Goal: Task Accomplishment & Management: Use online tool/utility

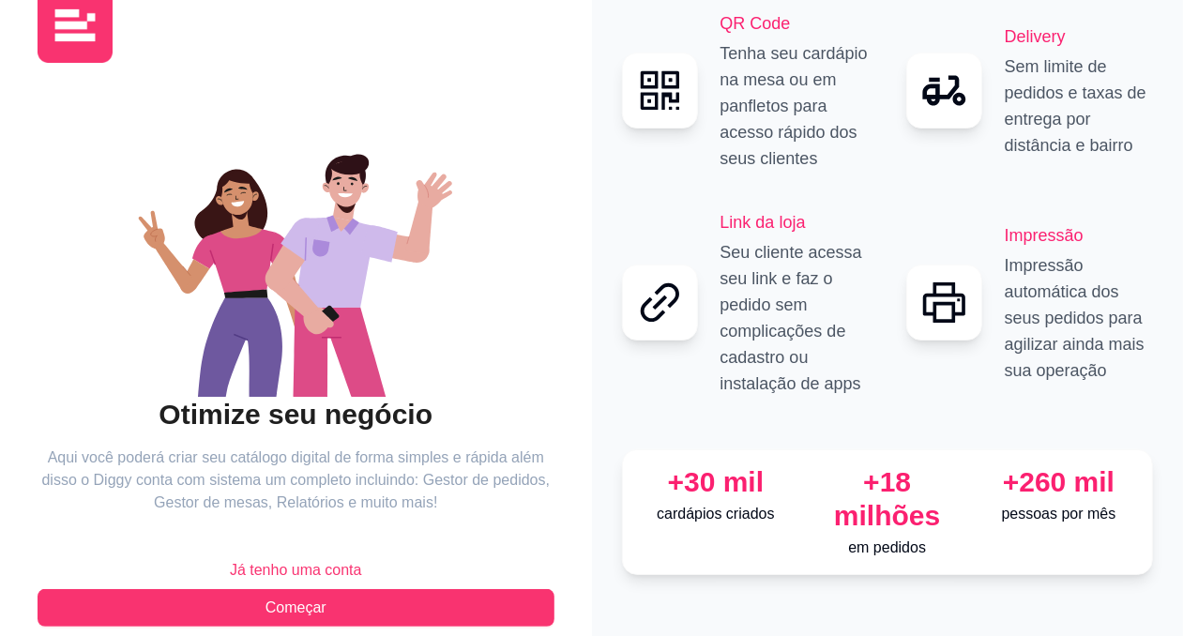
scroll to position [77, 0]
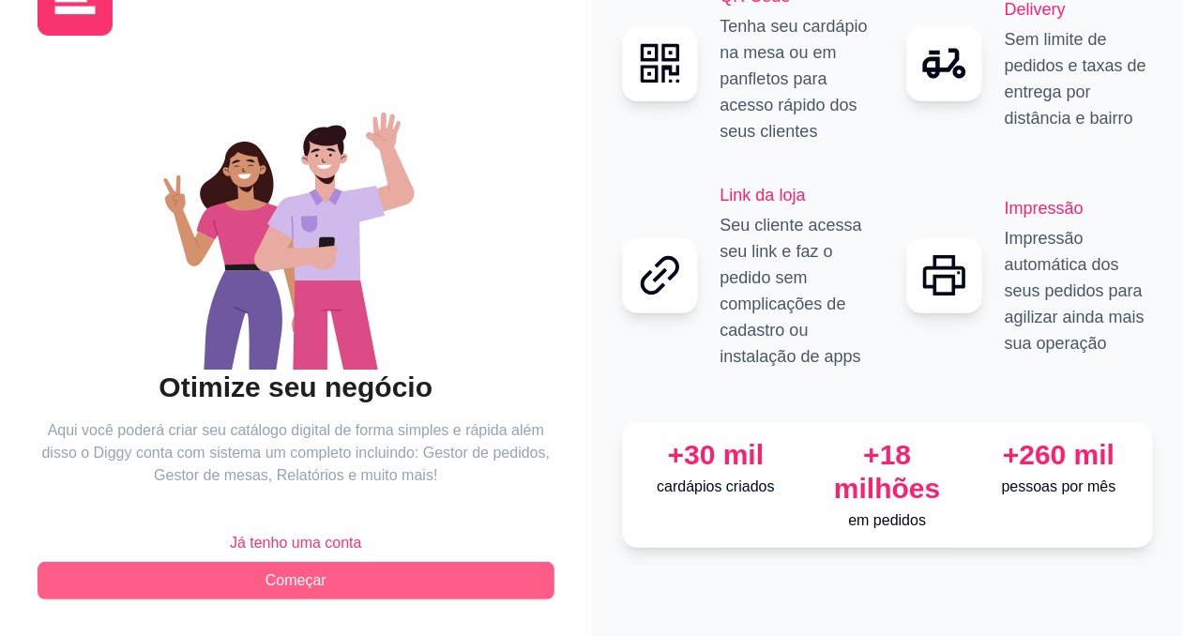
click at [293, 575] on span "Começar" at bounding box center [296, 580] width 61 height 23
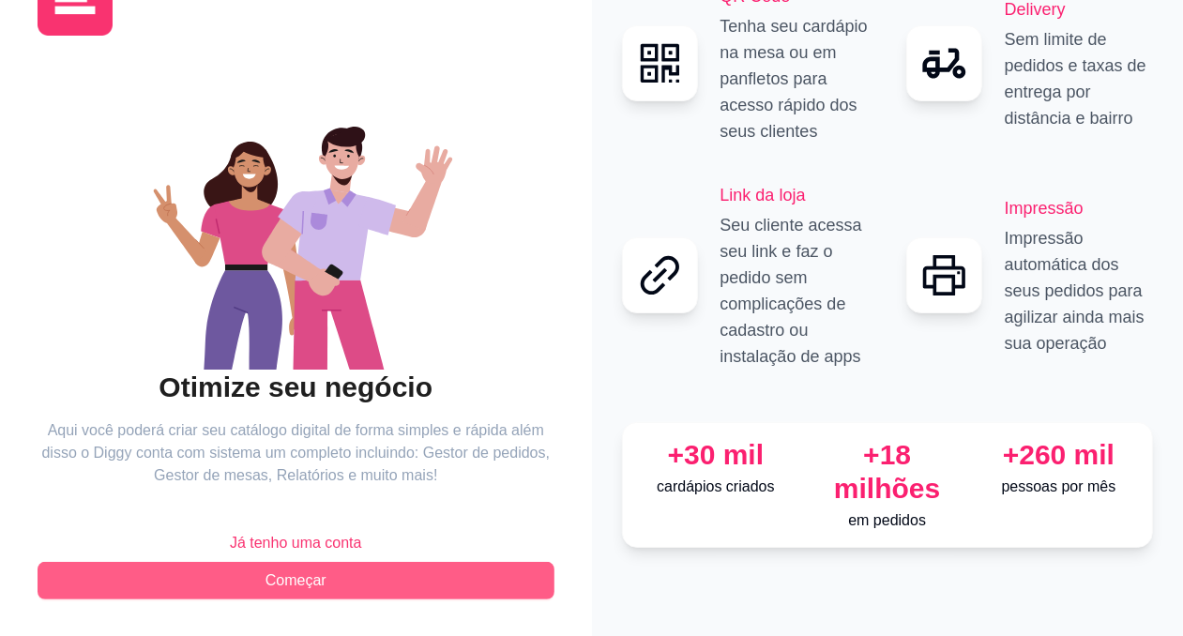
scroll to position [19, 0]
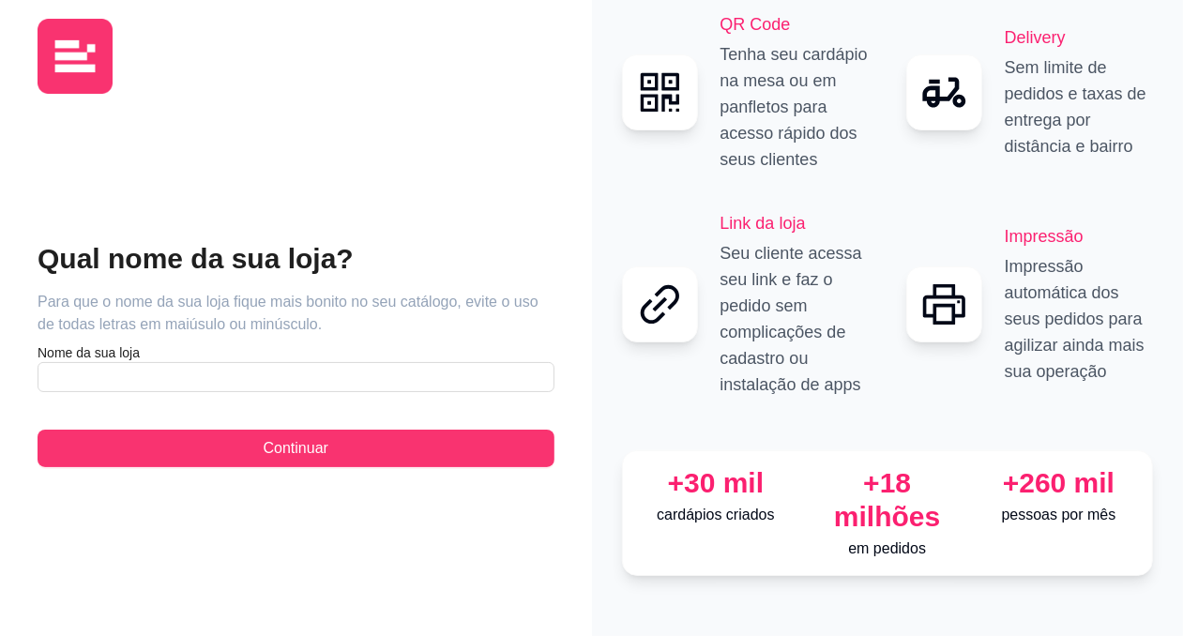
scroll to position [77, 0]
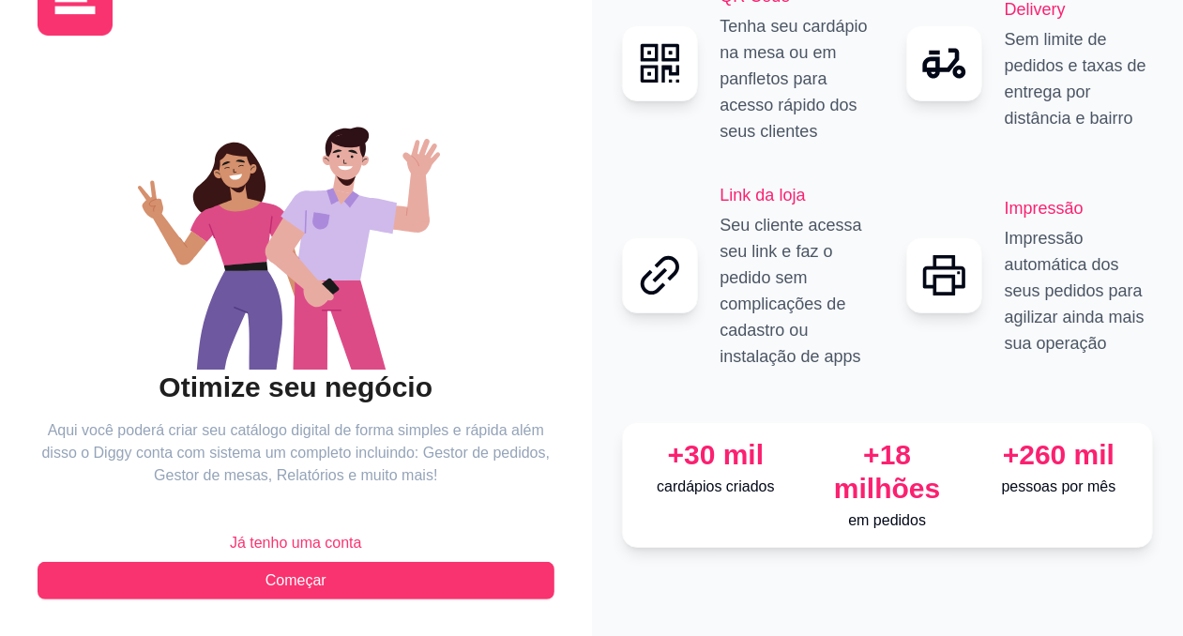
click at [300, 540] on span "Já tenho uma conta" at bounding box center [296, 543] width 132 height 23
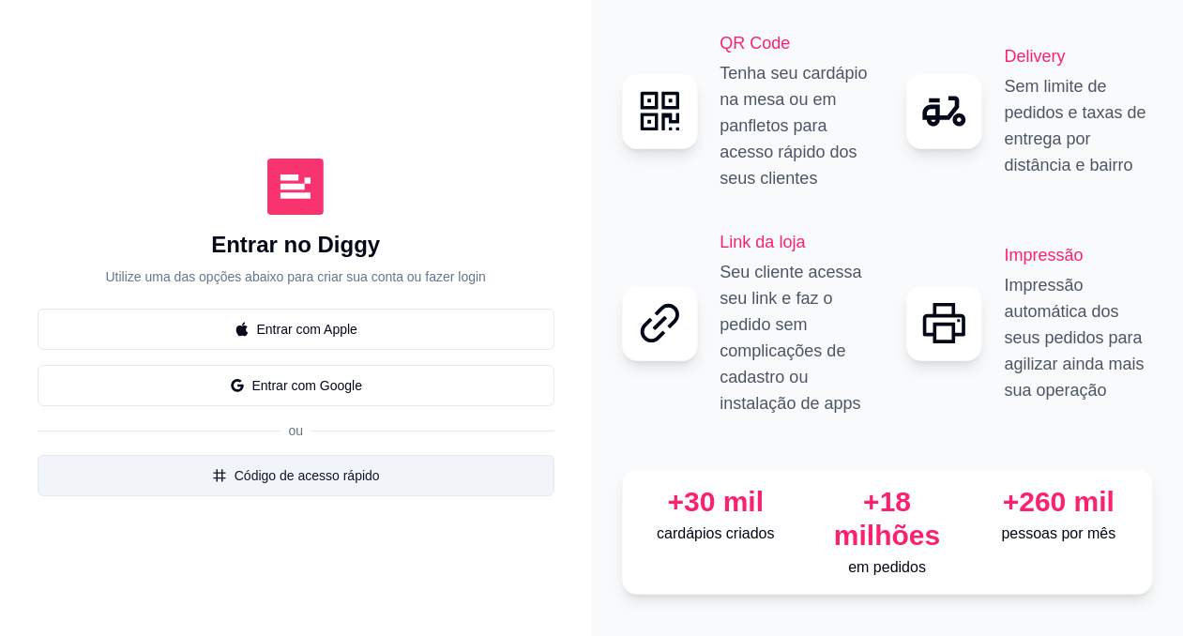
click at [291, 469] on button "Código de acesso rápido" at bounding box center [296, 475] width 517 height 41
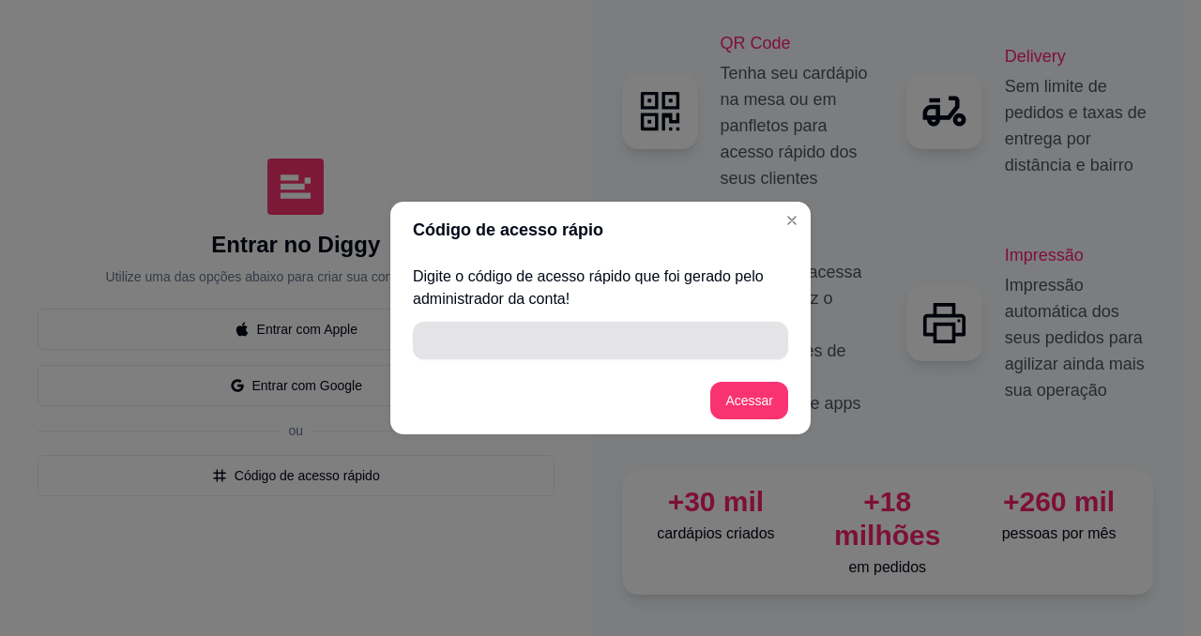
click at [457, 352] on input "" at bounding box center [600, 341] width 353 height 38
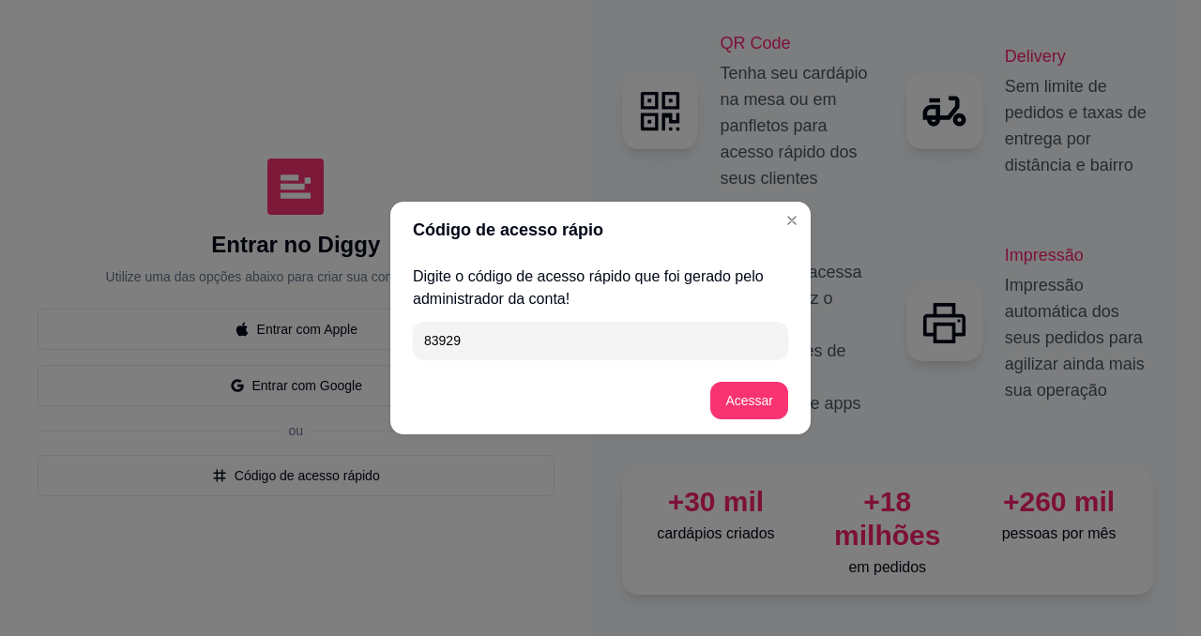
type input "83929"
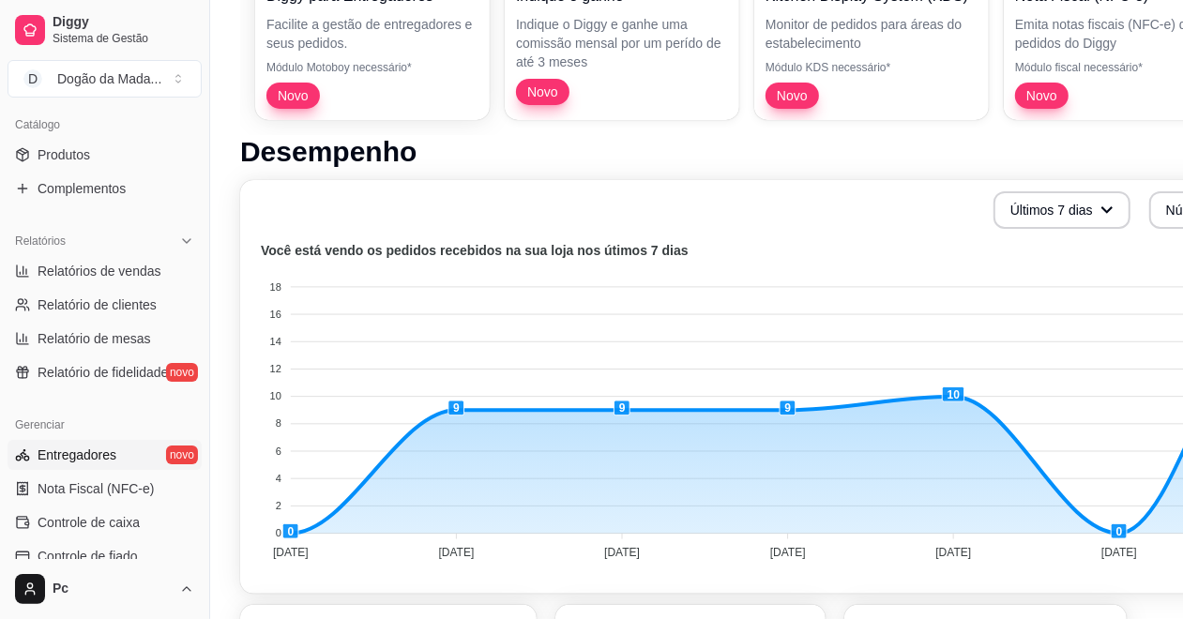
scroll to position [563, 0]
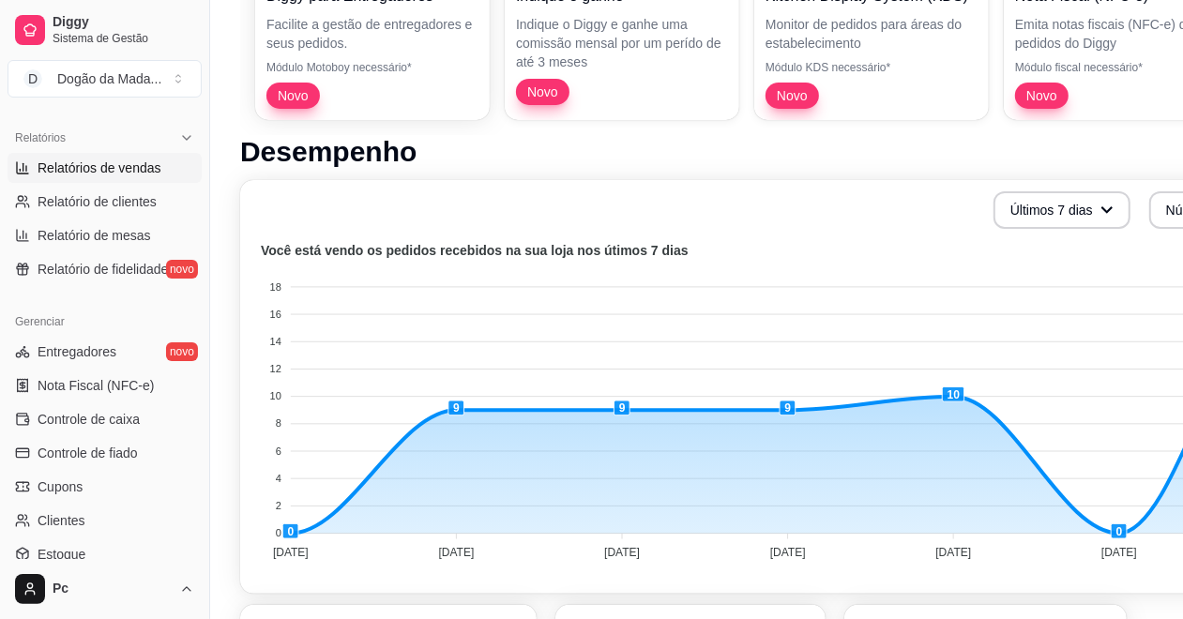
click at [123, 159] on span "Relatórios de vendas" at bounding box center [100, 168] width 124 height 19
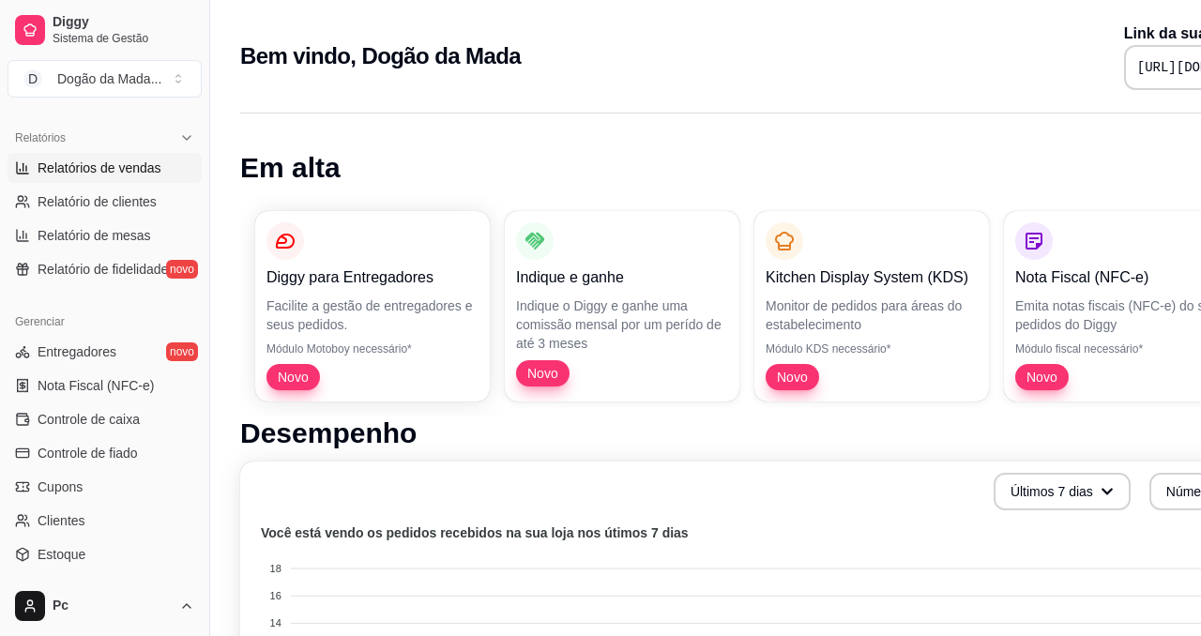
select select "ALL"
select select "0"
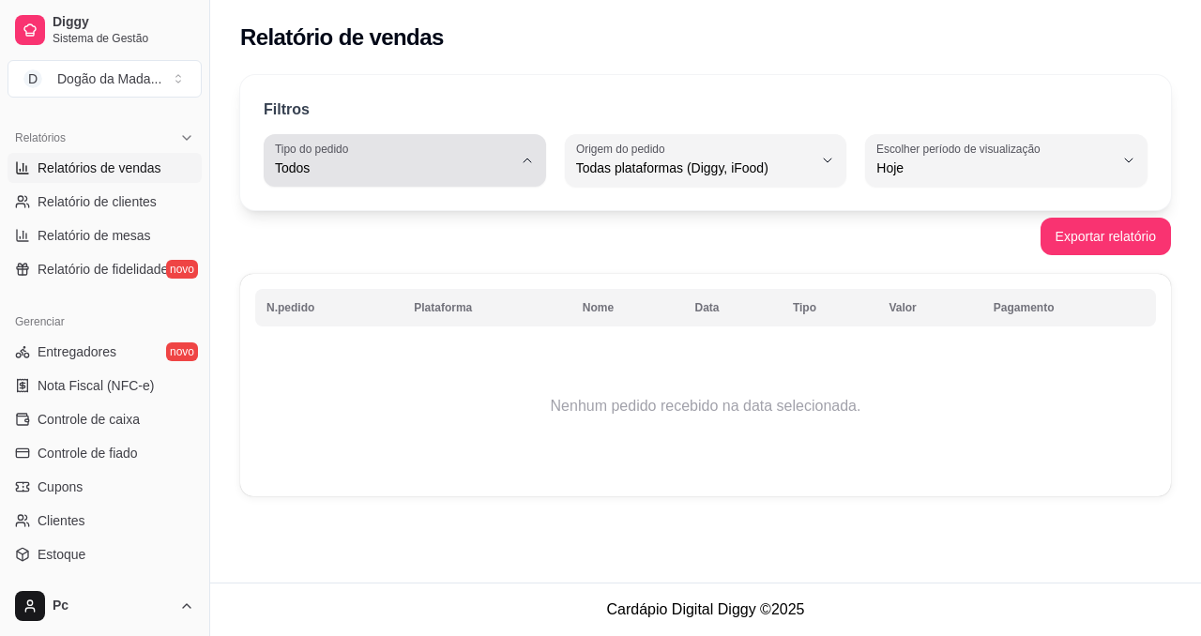
click at [286, 180] on button "Tipo do pedido Todos" at bounding box center [405, 160] width 282 height 53
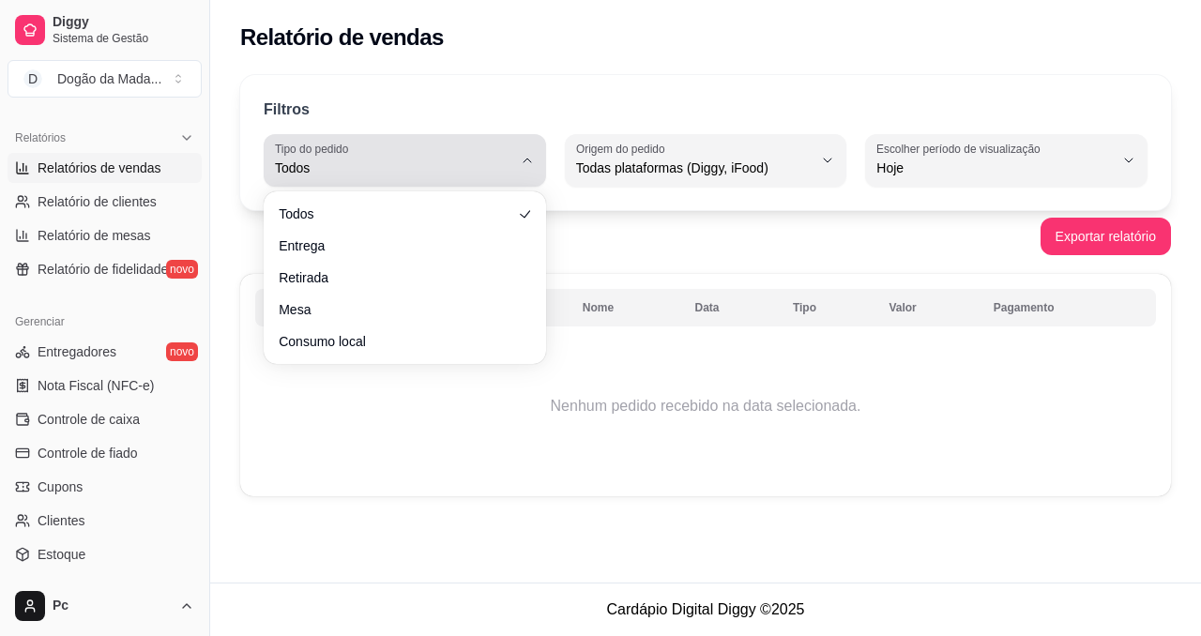
click at [286, 180] on button "Tipo do pedido Todos" at bounding box center [405, 160] width 282 height 53
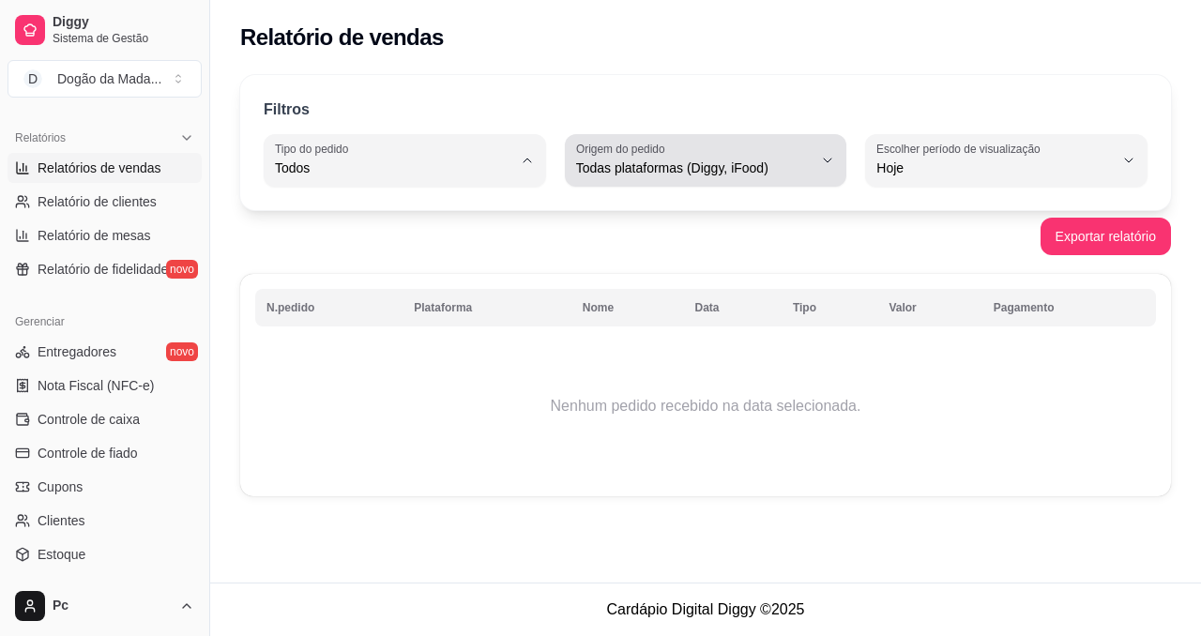
click at [710, 181] on button "Origem do pedido Todas plataformas (Diggy, iFood)" at bounding box center [706, 160] width 282 height 53
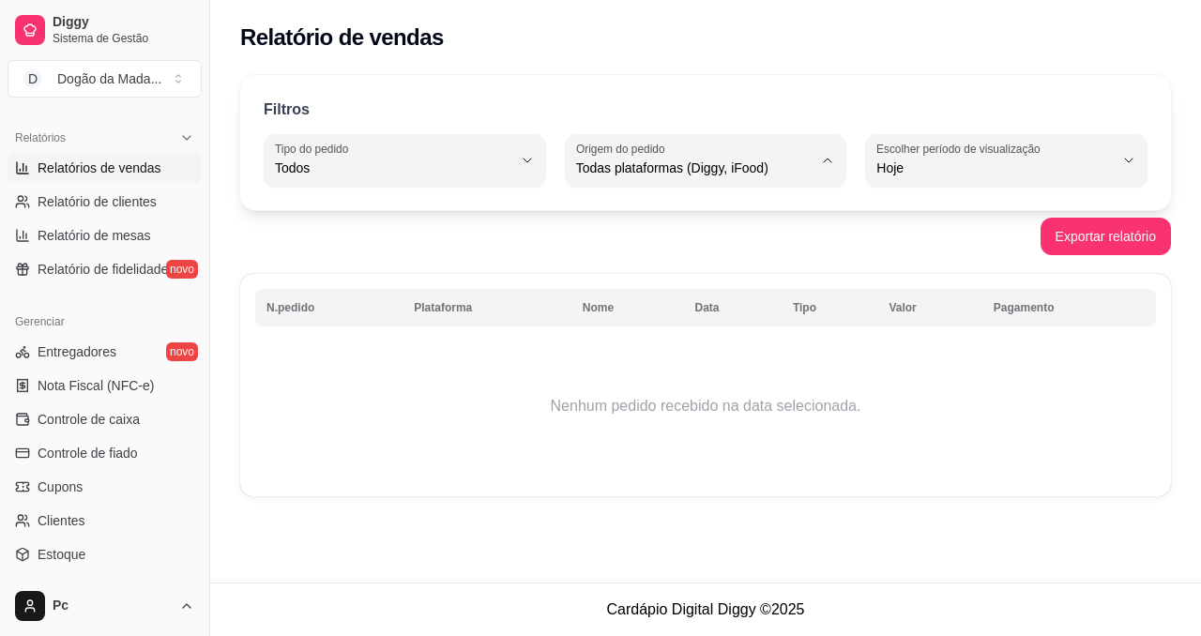
click at [611, 258] on li "Diggy" at bounding box center [705, 243] width 256 height 29
type input "DIGGY"
select select "DIGGY"
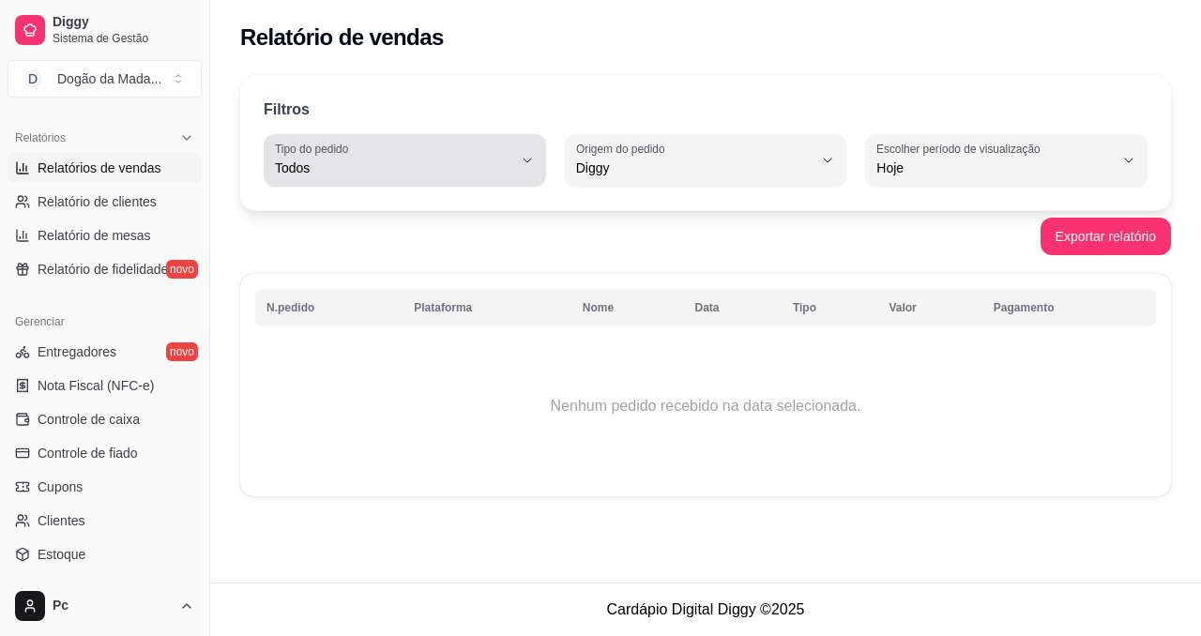
click at [319, 170] on span "Todos" at bounding box center [393, 168] width 237 height 19
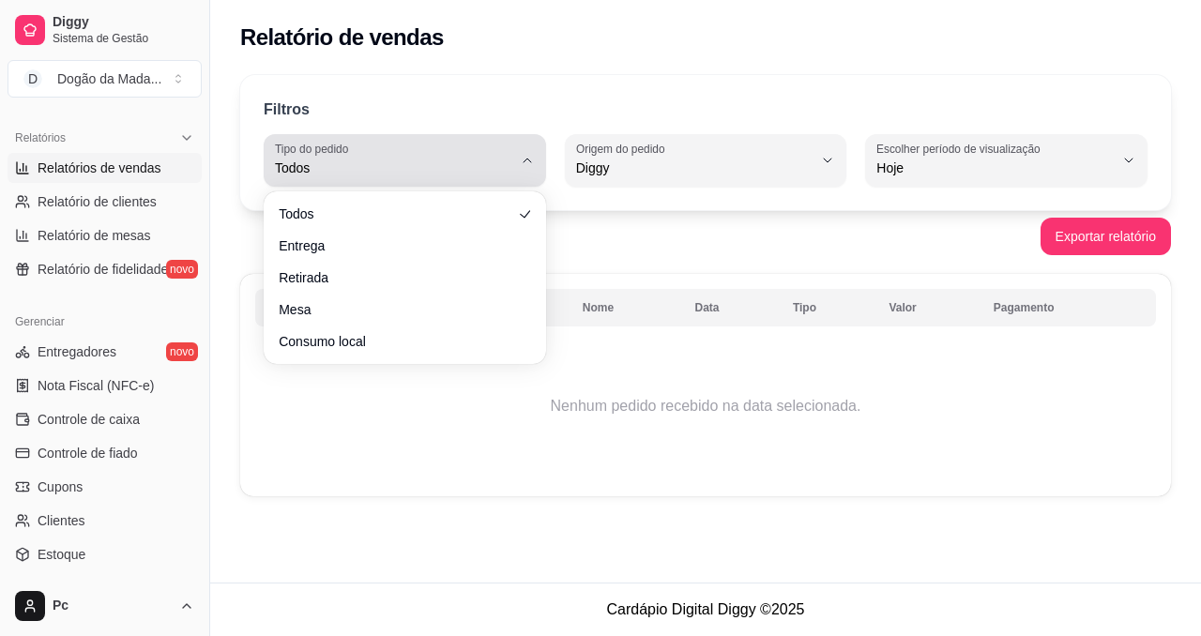
click at [319, 170] on span "Todos" at bounding box center [393, 168] width 237 height 19
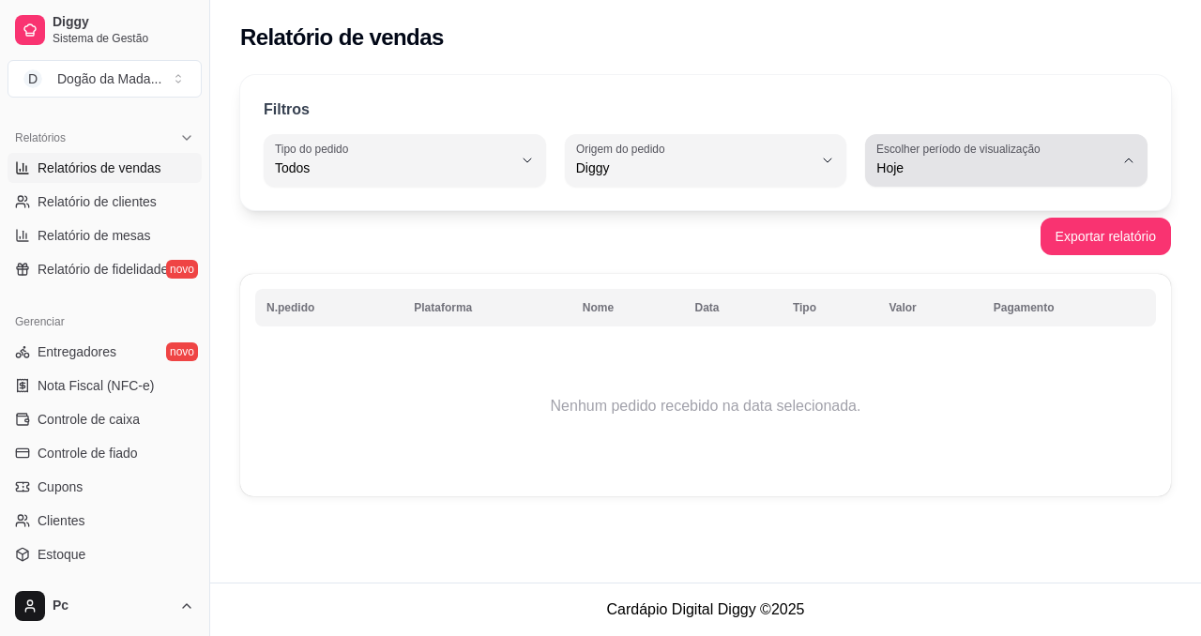
click at [926, 171] on span "Hoje" at bounding box center [994, 168] width 237 height 19
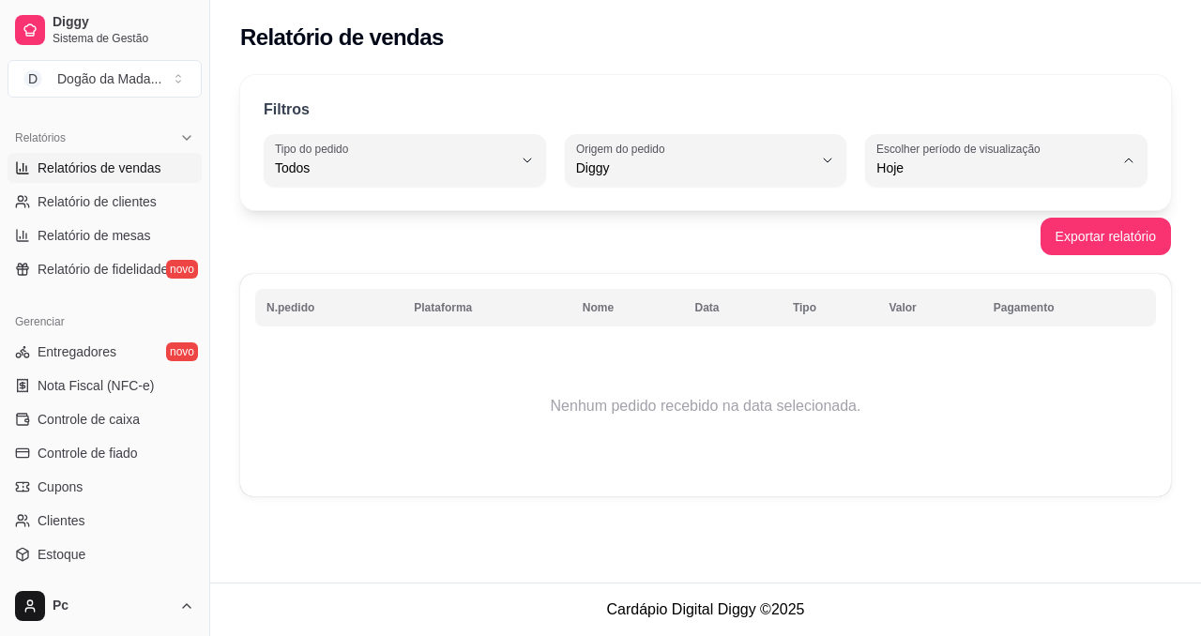
click at [929, 405] on span "Customizado" at bounding box center [998, 396] width 224 height 18
type input "-1"
select select "-1"
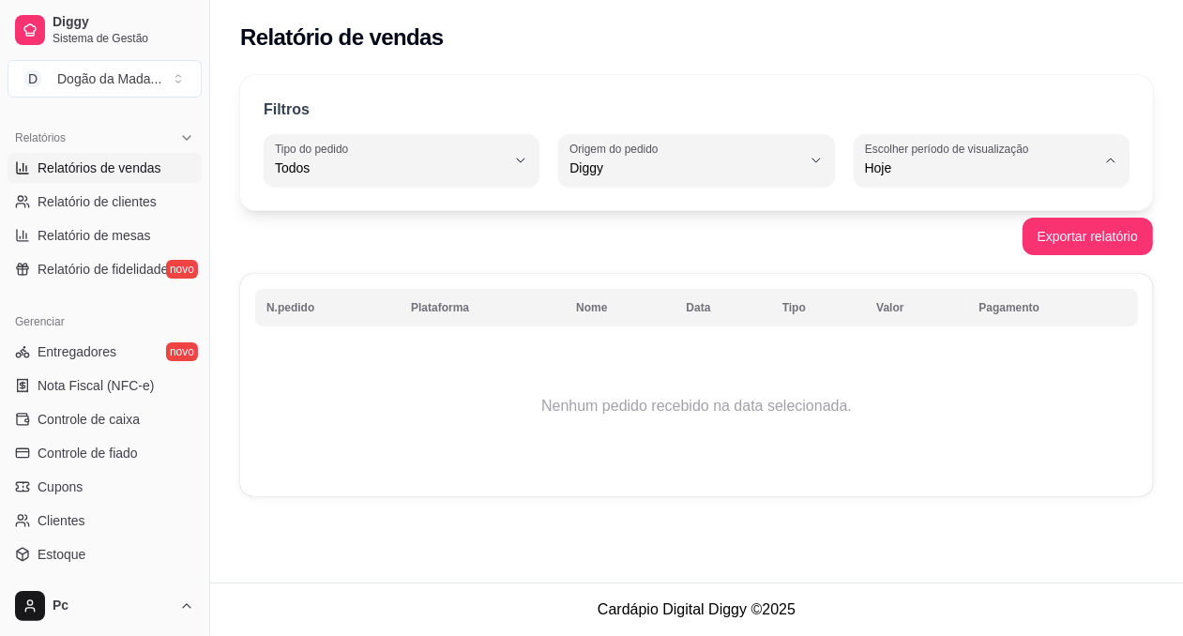
scroll to position [17, 0]
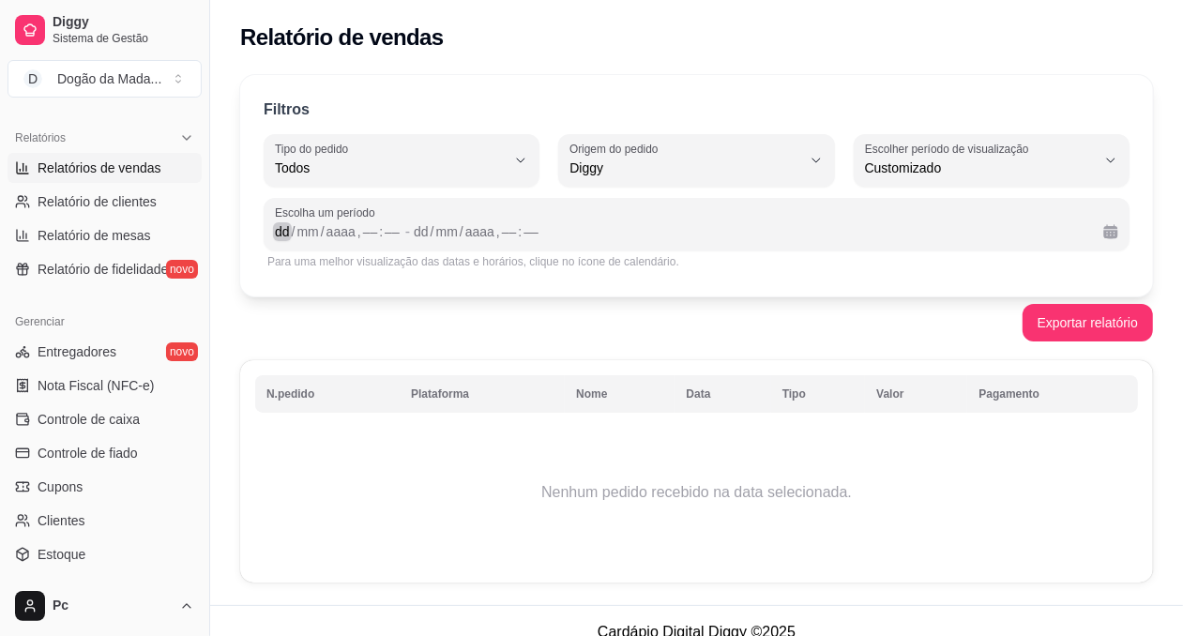
click at [282, 235] on div "dd" at bounding box center [282, 231] width 19 height 19
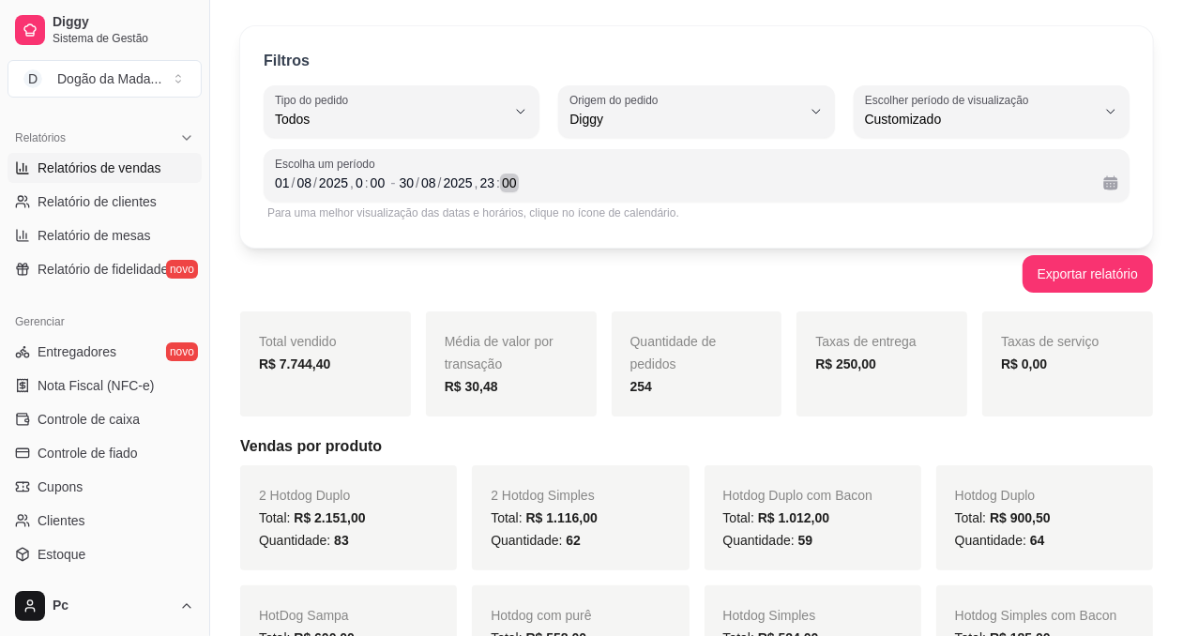
scroll to position [0, 0]
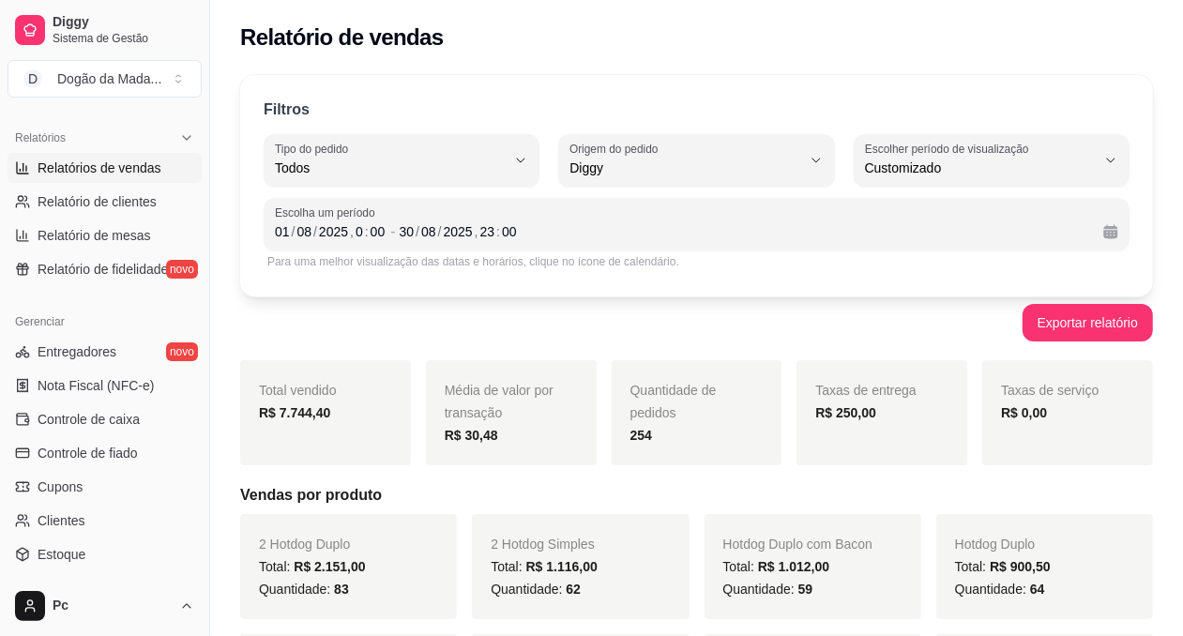
click at [399, 232] on div "[DATE] 0 : 00 - [DATE] 23 : 00" at bounding box center [696, 231] width 843 height 23
click at [413, 232] on div "30" at bounding box center [407, 231] width 19 height 19
click at [291, 235] on div "/" at bounding box center [294, 231] width 8 height 19
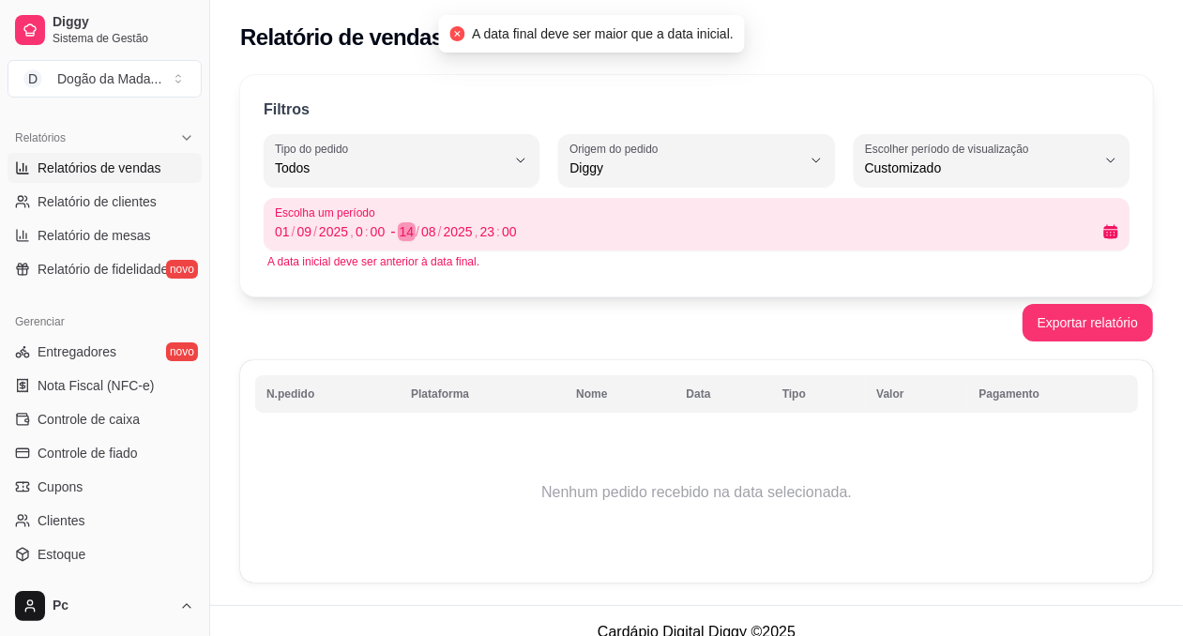
click at [409, 239] on div "14" at bounding box center [407, 231] width 19 height 19
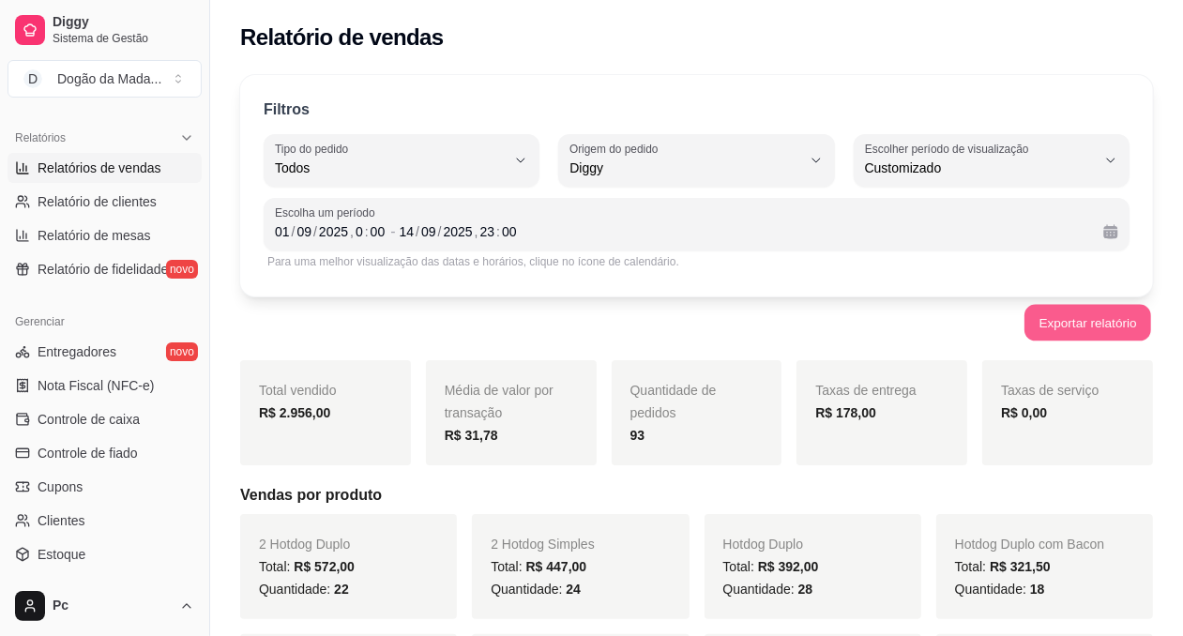
click at [1048, 322] on button "Exportar relatório" at bounding box center [1087, 323] width 127 height 37
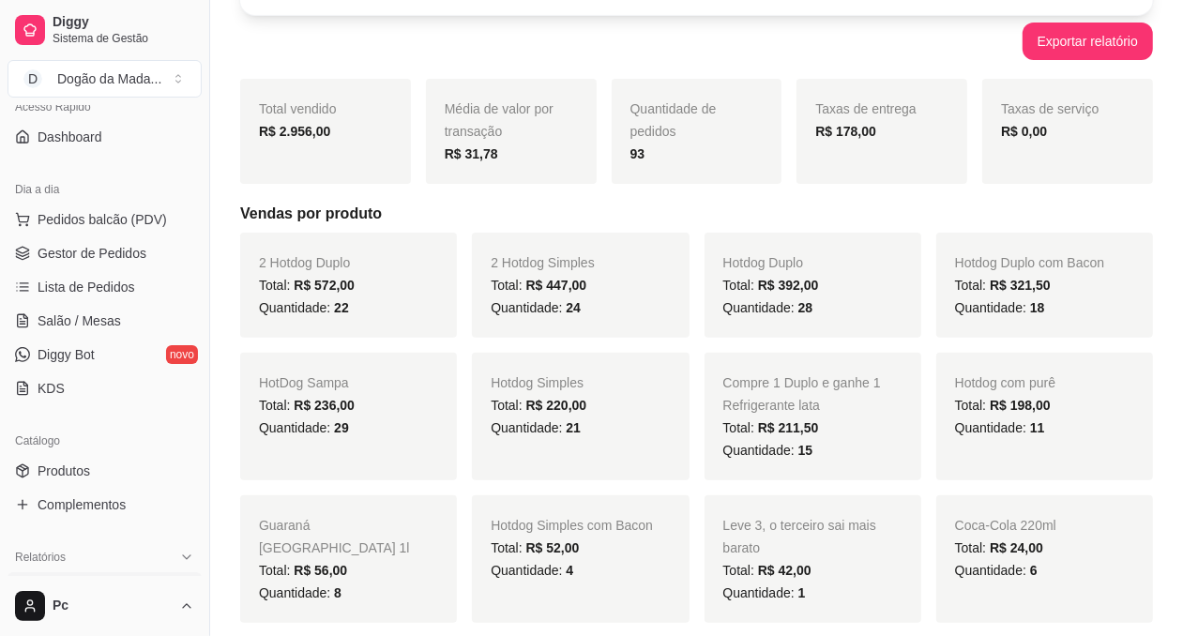
scroll to position [141, 0]
